Goal: Contribute content: Add original content to the website for others to see

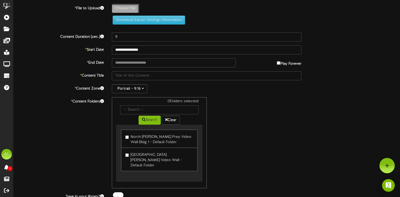
type input "**********"
type input "Screenshot22"
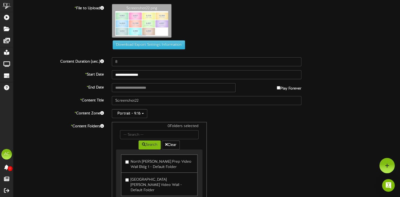
click at [129, 162] on label "North Davis Prep Video Wall Bldg 1 - Default Folder" at bounding box center [159, 164] width 68 height 12
click at [120, 89] on input "text" at bounding box center [174, 87] width 124 height 9
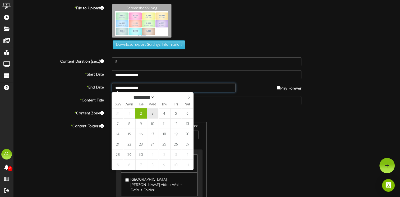
type input "**********"
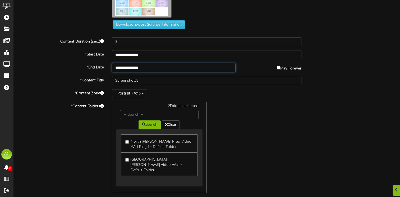
scroll to position [38, 0]
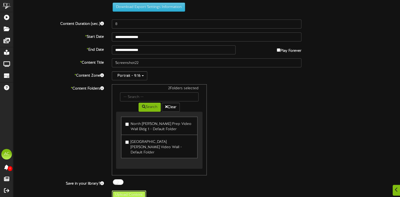
click at [132, 191] on button "Upload Content" at bounding box center [129, 195] width 34 height 9
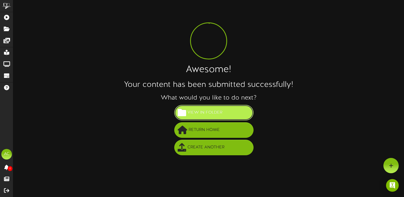
click at [210, 113] on span "View in Folder" at bounding box center [205, 112] width 38 height 9
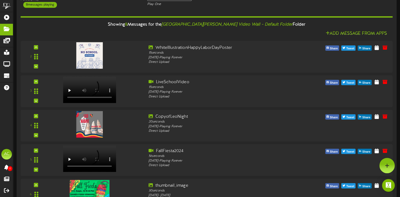
scroll to position [167, 0]
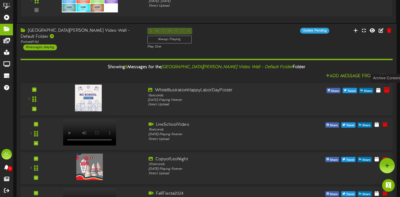
click at [386, 89] on icon at bounding box center [387, 90] width 6 height 6
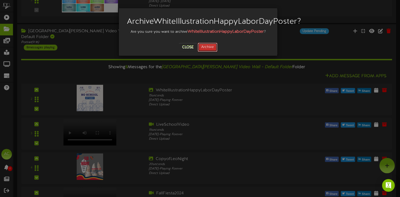
click at [206, 52] on button "Archive" at bounding box center [208, 47] width 20 height 9
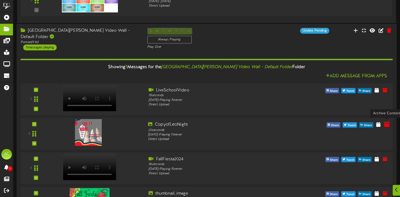
click at [386, 122] on icon at bounding box center [387, 124] width 6 height 6
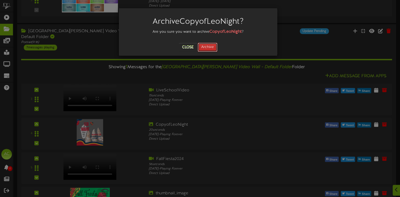
click at [206, 43] on button "Archive" at bounding box center [208, 47] width 20 height 9
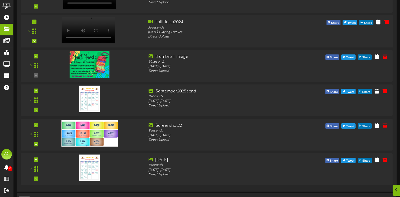
scroll to position [273, 0]
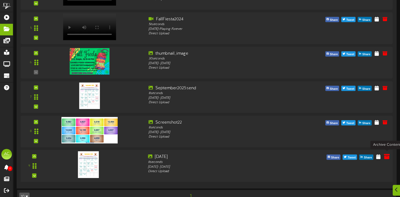
click at [388, 153] on icon at bounding box center [387, 156] width 6 height 6
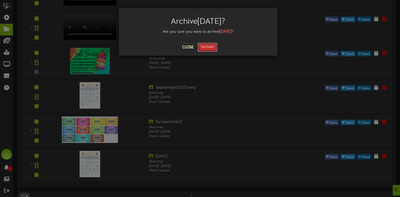
click at [206, 43] on button "Archive" at bounding box center [208, 47] width 20 height 9
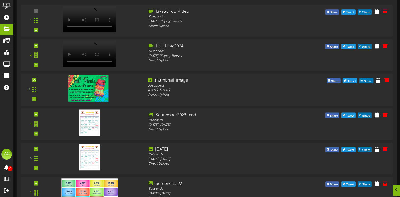
scroll to position [238, 0]
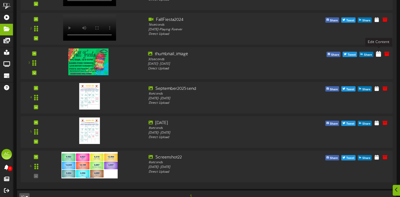
click at [378, 53] on icon at bounding box center [378, 54] width 5 height 6
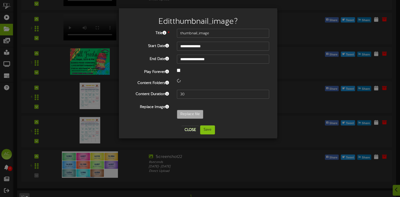
scroll to position [249, 0]
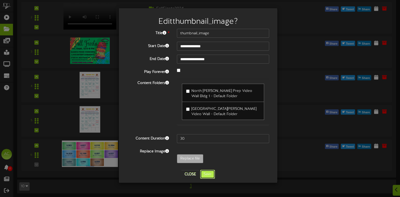
click at [207, 173] on button "Save" at bounding box center [207, 174] width 15 height 9
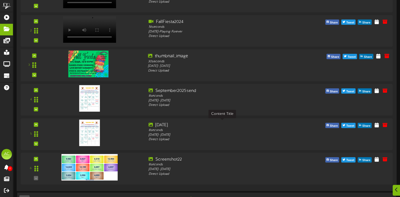
scroll to position [238, 0]
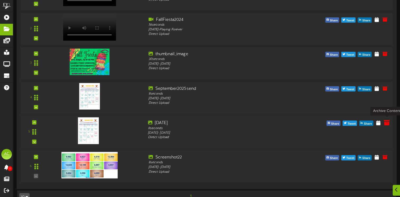
click at [388, 122] on icon at bounding box center [387, 123] width 6 height 6
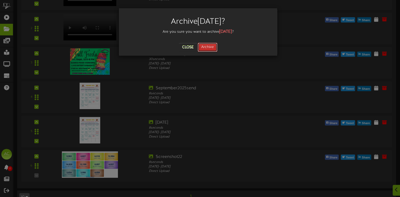
click at [207, 48] on button "Archive" at bounding box center [208, 47] width 20 height 9
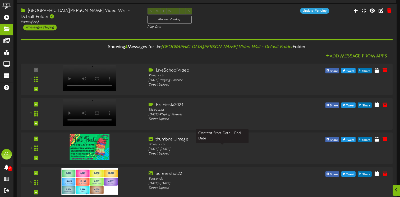
scroll to position [146, 0]
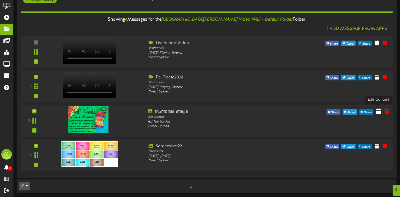
click at [379, 111] on icon at bounding box center [378, 111] width 5 height 6
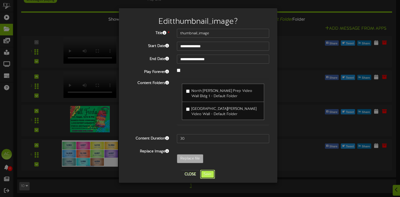
click at [205, 174] on button "Save" at bounding box center [207, 174] width 15 height 9
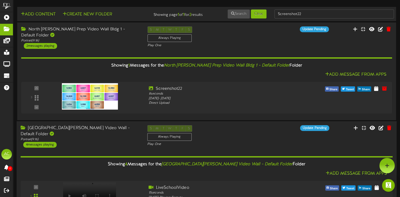
scroll to position [0, 0]
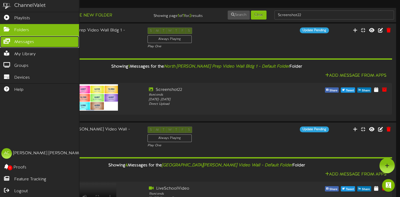
click at [20, 42] on span "Messages" at bounding box center [24, 42] width 20 height 6
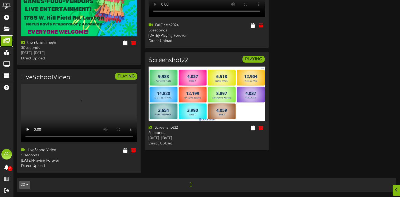
scroll to position [135, 0]
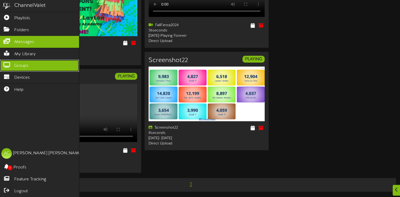
click at [21, 65] on span "Groups" at bounding box center [21, 66] width 14 height 6
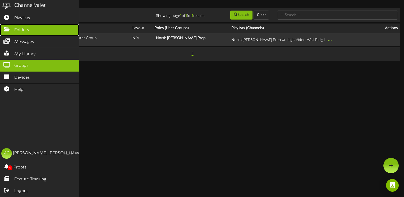
click at [20, 28] on span "Folders" at bounding box center [21, 30] width 15 height 6
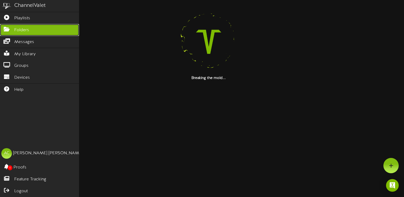
click at [20, 28] on span "Folders" at bounding box center [21, 30] width 15 height 6
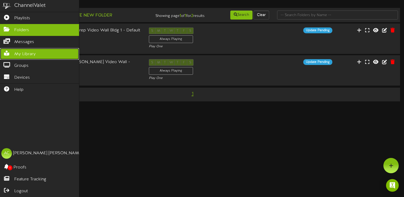
click at [21, 55] on span "My Library" at bounding box center [24, 54] width 21 height 6
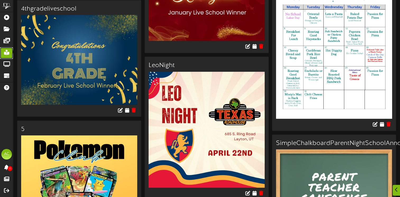
scroll to position [1402, 0]
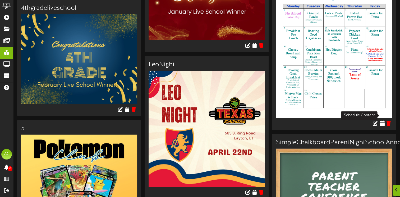
click at [382, 120] on icon at bounding box center [382, 123] width 5 height 6
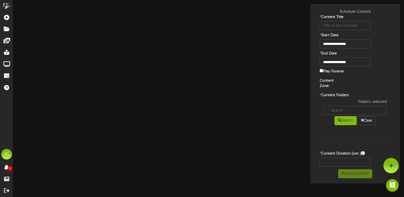
type input "September2025"
type input "8"
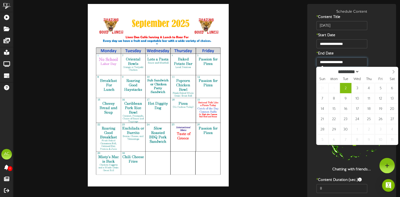
click at [341, 63] on input "**********" at bounding box center [342, 62] width 51 height 9
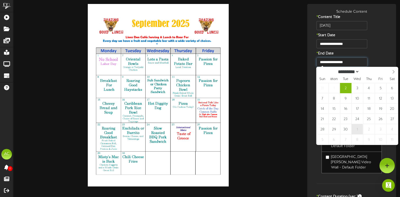
type input "**********"
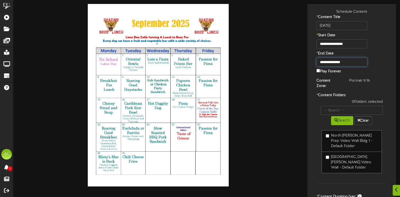
scroll to position [26, 0]
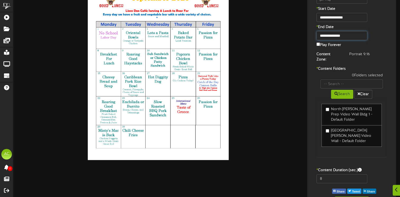
click at [342, 35] on input "**********" at bounding box center [342, 35] width 51 height 9
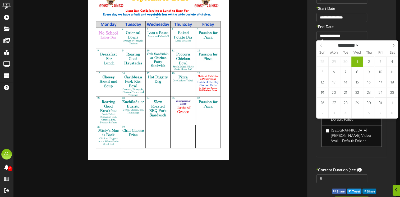
click at [377, 27] on div "* End Date" at bounding box center [352, 28] width 86 height 7
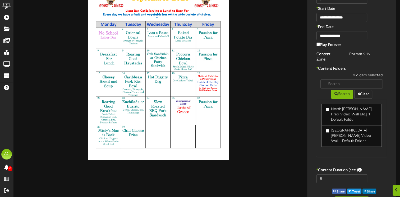
click at [330, 128] on label "North Davis Prep Elementary Video Wall - Default Folder" at bounding box center [352, 136] width 52 height 16
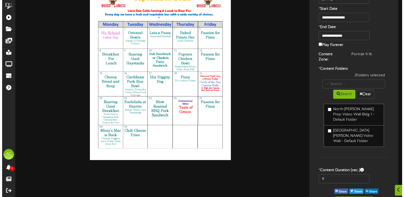
scroll to position [0, 0]
